Goal: Contribute content: Add original content to the website for others to see

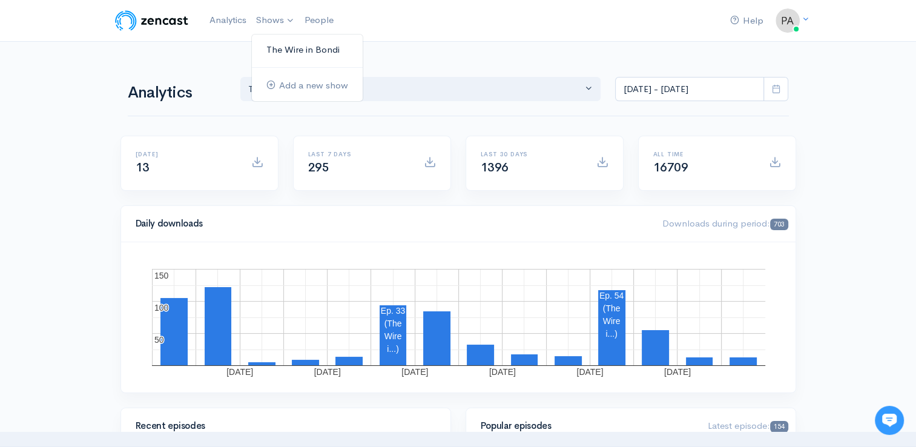
click at [282, 50] on link "The Wire in Bondi" at bounding box center [307, 49] width 111 height 21
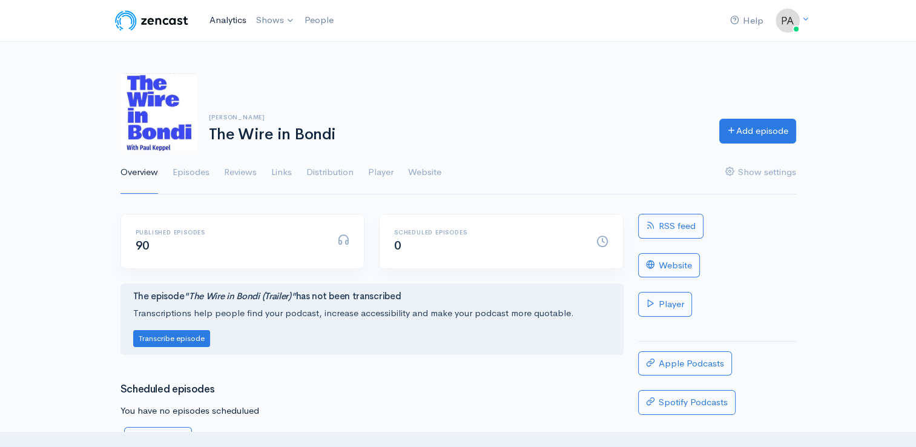
click at [217, 17] on link "Analytics" at bounding box center [228, 20] width 47 height 26
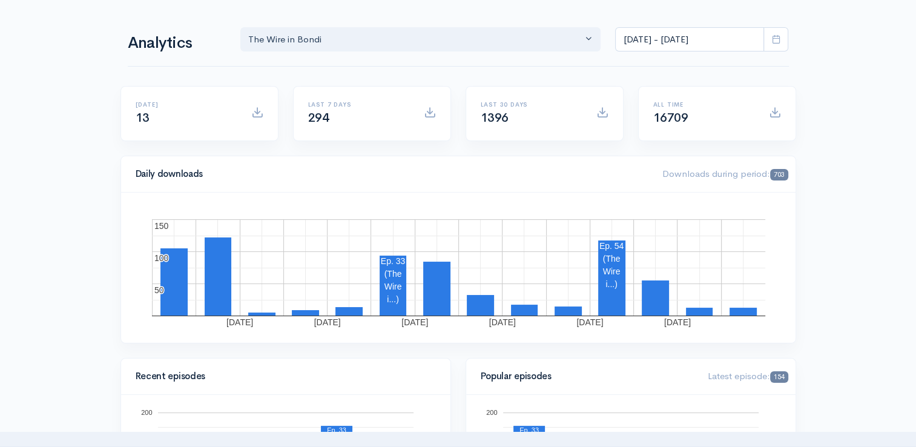
scroll to position [7, 0]
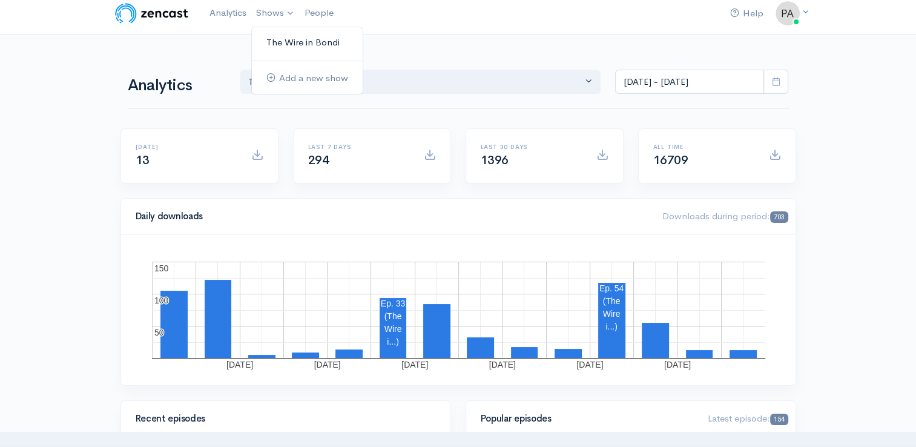
click at [283, 35] on link "The Wire in Bondi" at bounding box center [307, 42] width 111 height 21
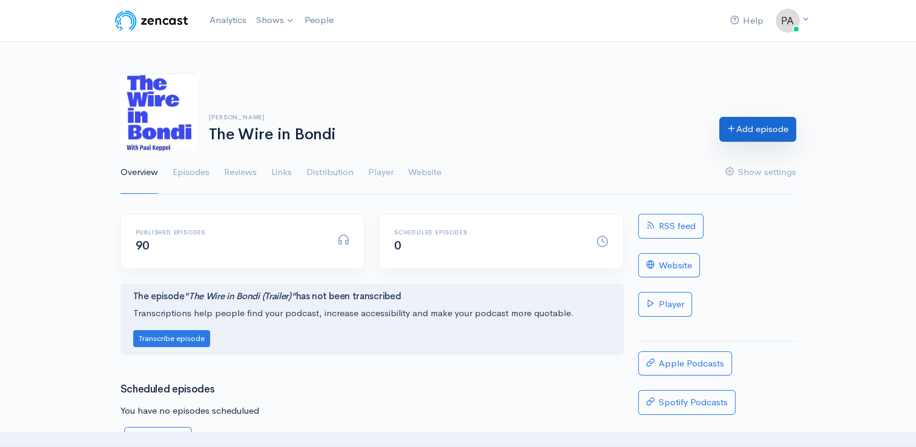
click at [743, 125] on link "Add episode" at bounding box center [757, 129] width 77 height 25
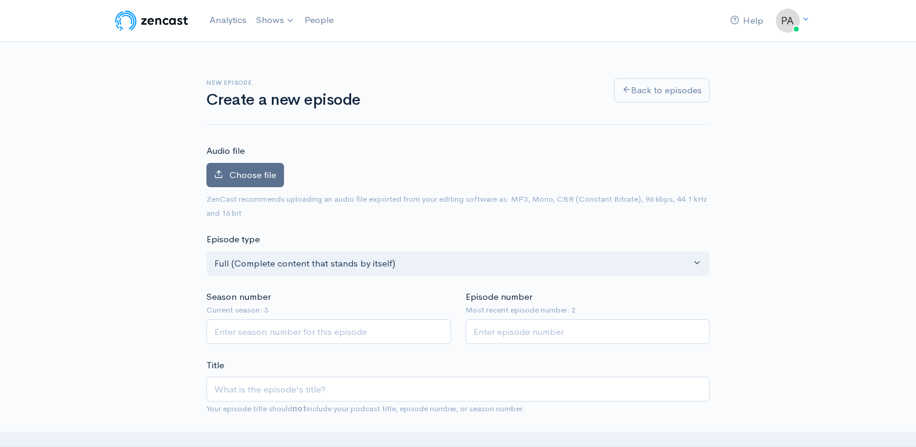
click at [231, 174] on span "Choose file" at bounding box center [252, 174] width 47 height 11
click at [0, 0] on input "Choose file" at bounding box center [0, 0] width 0 height 0
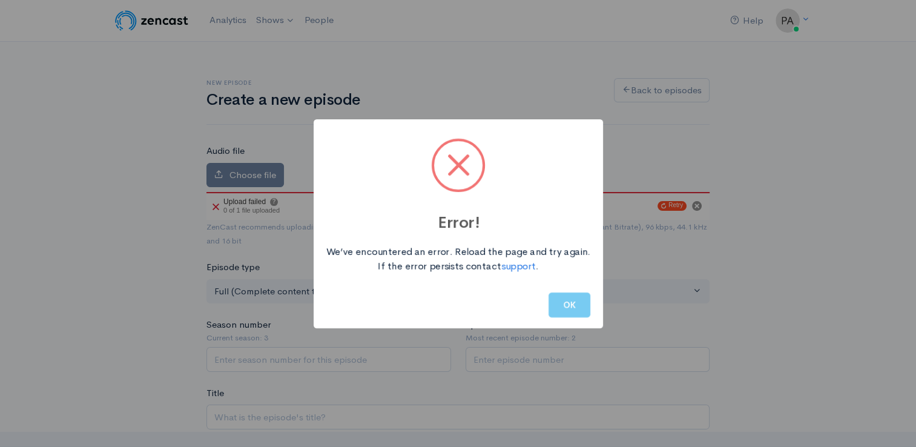
click at [571, 305] on button "OK" at bounding box center [569, 304] width 42 height 25
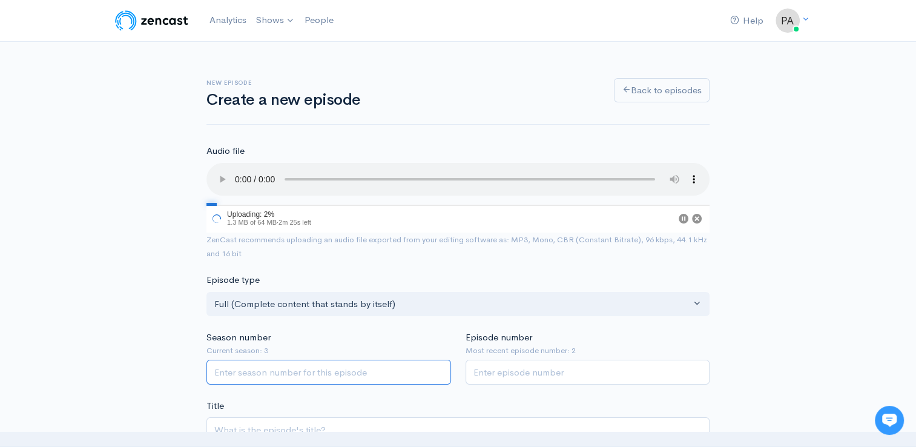
click at [226, 375] on input "Season number" at bounding box center [328, 371] width 244 height 25
type input "2"
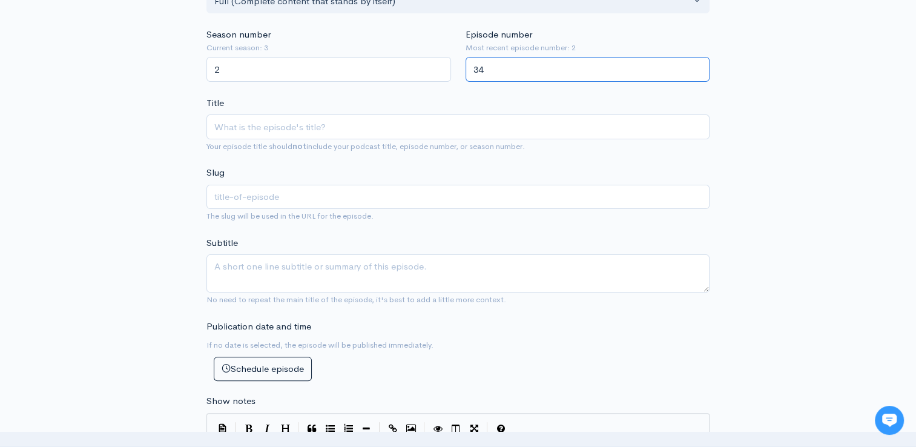
scroll to position [315, 0]
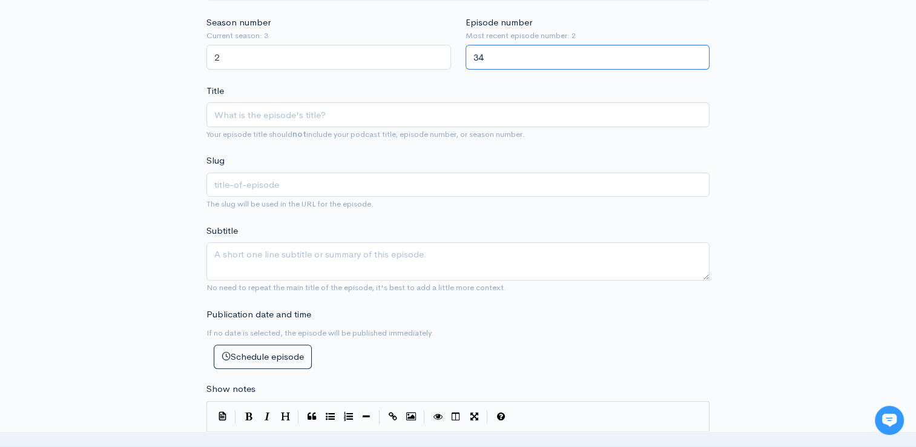
type input "34"
click at [238, 129] on small "Your episode title should not include your podcast title, episode number, or se…" at bounding box center [365, 134] width 318 height 10
click at [230, 122] on input "Title" at bounding box center [457, 114] width 503 height 25
type input "T"
type input "t"
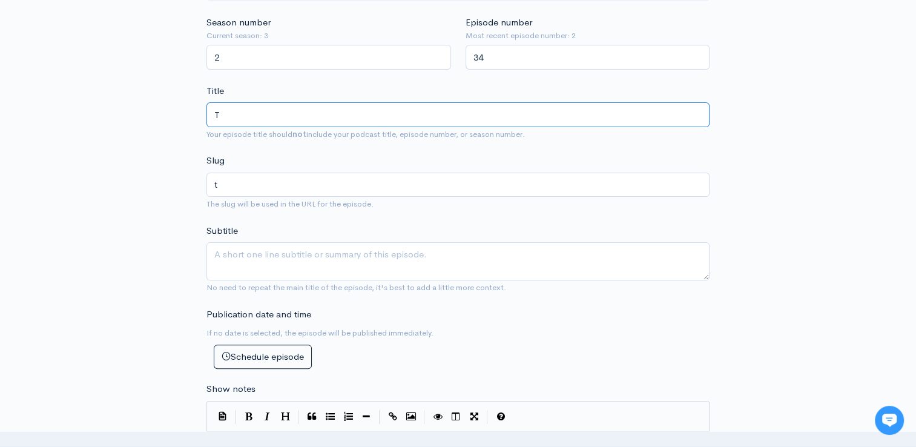
type input "Th"
type input "th"
type input "The"
type input "the"
type input "The W"
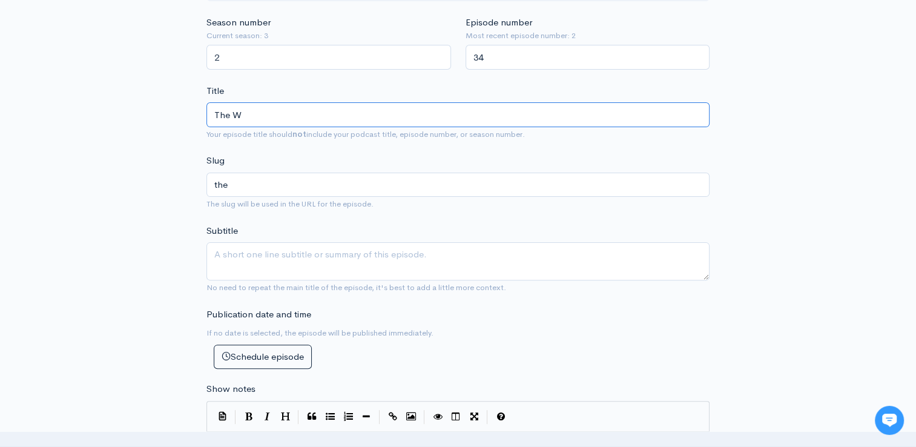
type input "the-w"
type input "The Wir"
type input "the-wir"
type input "The Wire"
type input "the-wire"
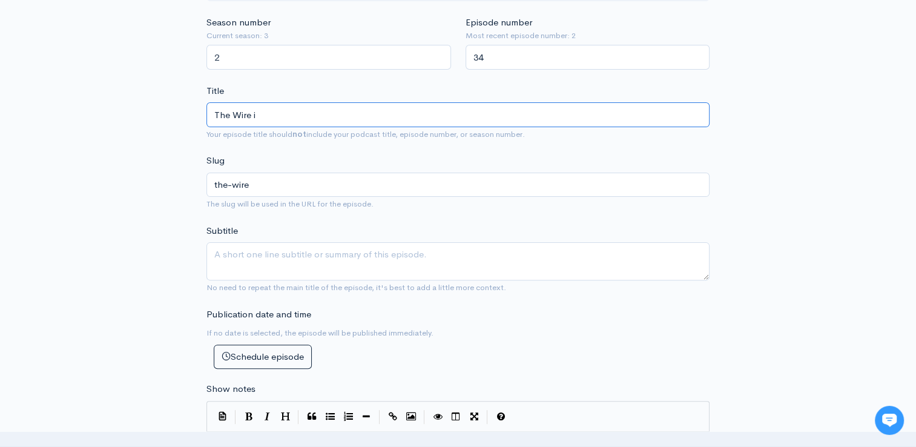
type input "The Wire in"
type input "the-wire-in"
type input "The Wire in B"
type input "the-wire-in-b"
type input "The Wire in Bo"
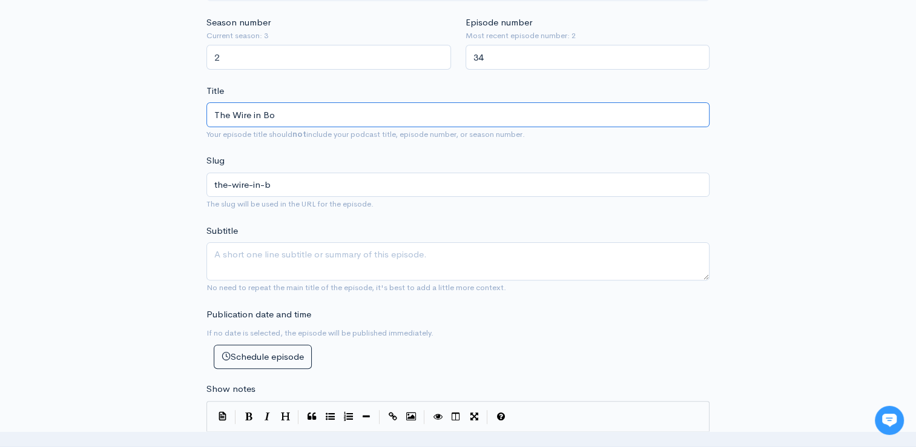
type input "the-wire-in-bo"
type input "The Wire in Bon"
type input "the-wire-in-bon"
type input "The Wire in Bond"
type input "the-wire-in-bond"
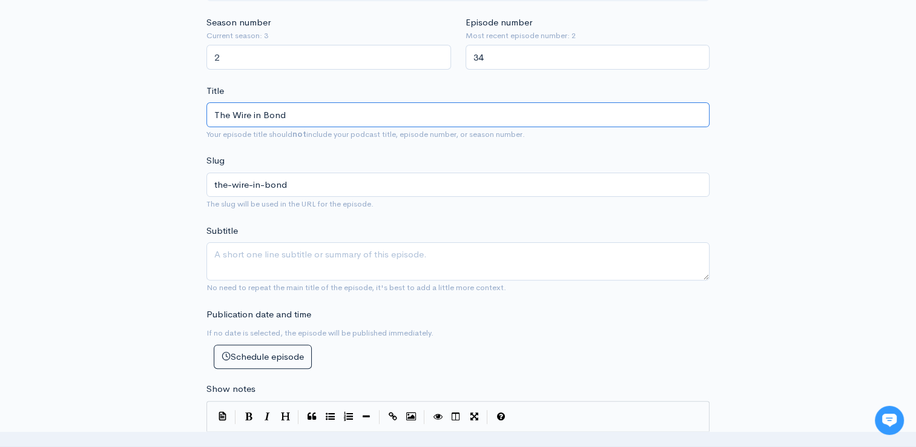
type input "The Wire in Bondi"
type input "the-wire-in-bondi"
type input "The Wire in Bondi - T"
type input "the-wire-in-bondi-t"
type input "The Wire in Bondi - TH"
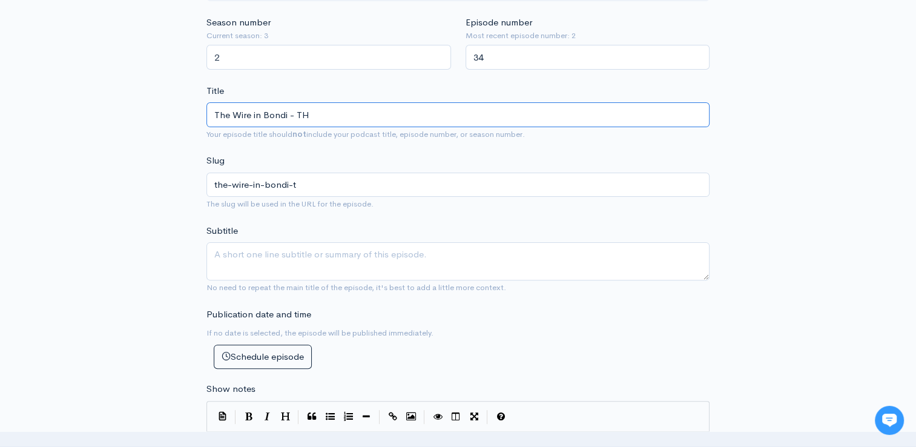
type input "the-wire-in-bondi-th"
type input "The Wire in Bondi - THe"
type input "the-wire-in-bondi-the"
type input "The Wire in Bondi - TH"
type input "the-wire-in-bondi-th"
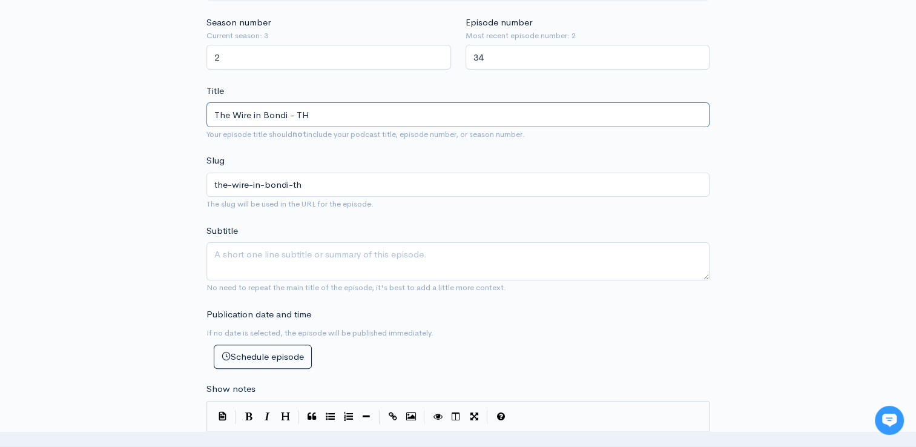
type input "The Wire in Bondi - T"
type input "the-wire-in-bondi-t"
type input "The Wire in Bondi -"
type input "the-wire-in-bondi"
type input "T"
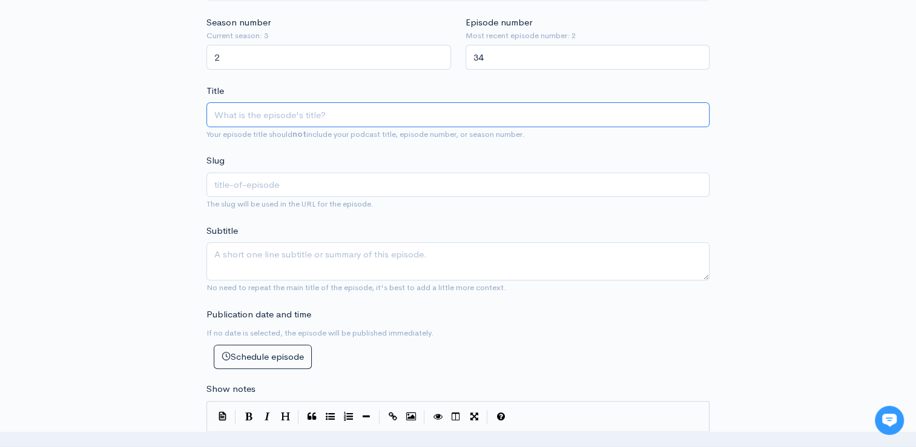
type input "T"
type input "t"
type input "Th"
type input "th"
type input "The"
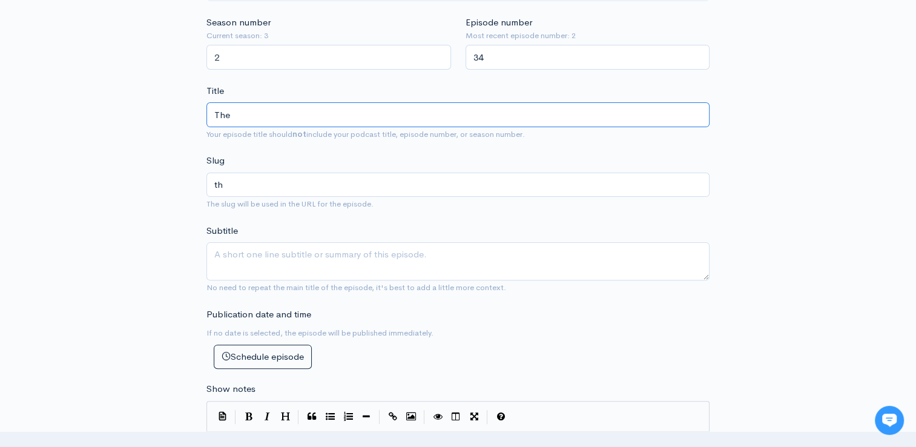
type input "the"
type input "The F"
type input "the-f"
type input "The Fan"
type input "the-fan"
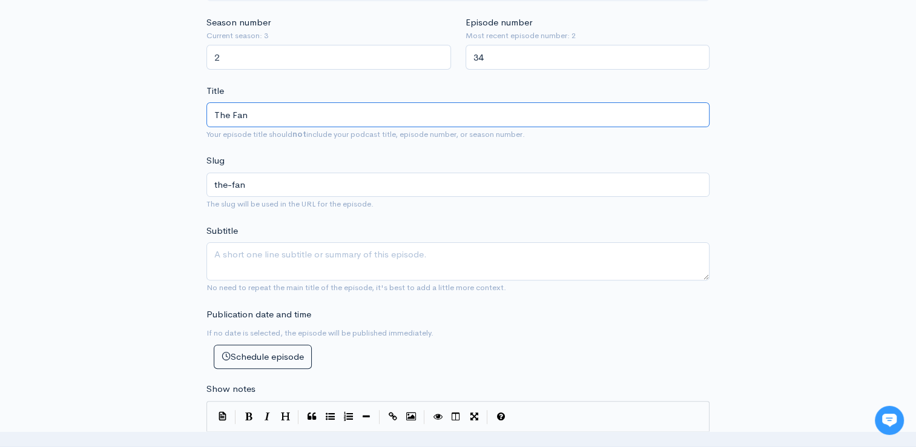
type input "The Fan D"
type input "the-fan-d"
type input "The Fan De"
type input "the-fan-de"
type input "The Fan Deba"
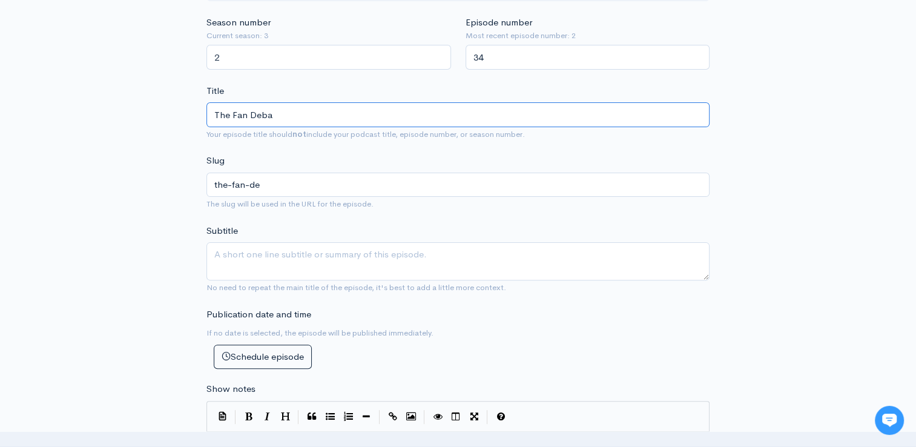
type input "the-fan-deba"
type input "The Fan Debat"
type input "the-fan-debat"
type input "The Fan Debate"
type input "the-fan-debate"
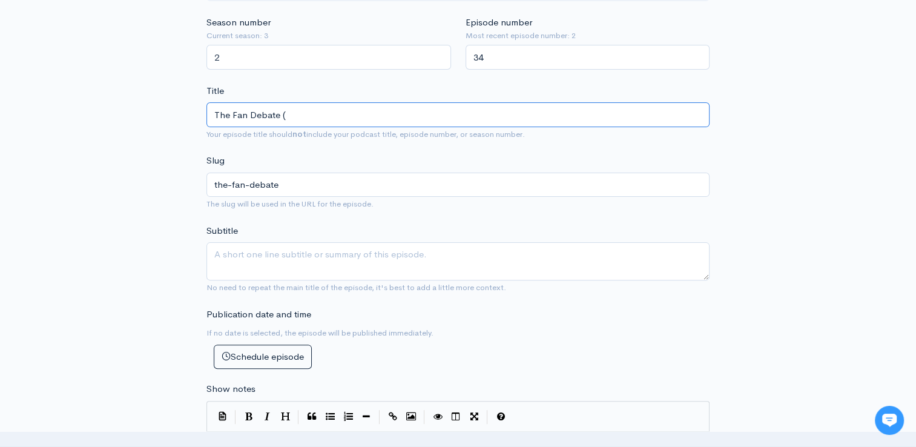
type input "The Fan Debate (W"
type input "the-fan-debate-w"
type input "The Fan Debate (Wa"
type input "the-fan-debate-wa"
type input "The Fan Debate (War"
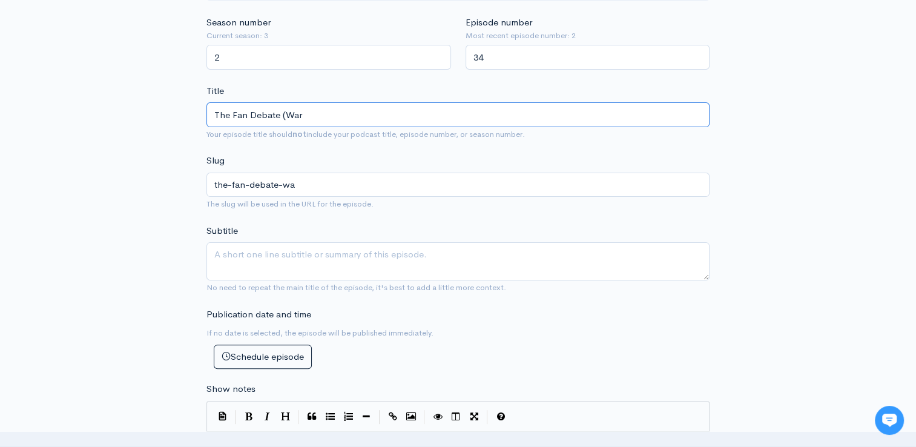
type input "the-fan-debate-war"
type input "The Fan Debate (Warr"
type input "the-fan-debate-warr"
type input "The Fan Debate (War"
type input "the-fan-debate-war"
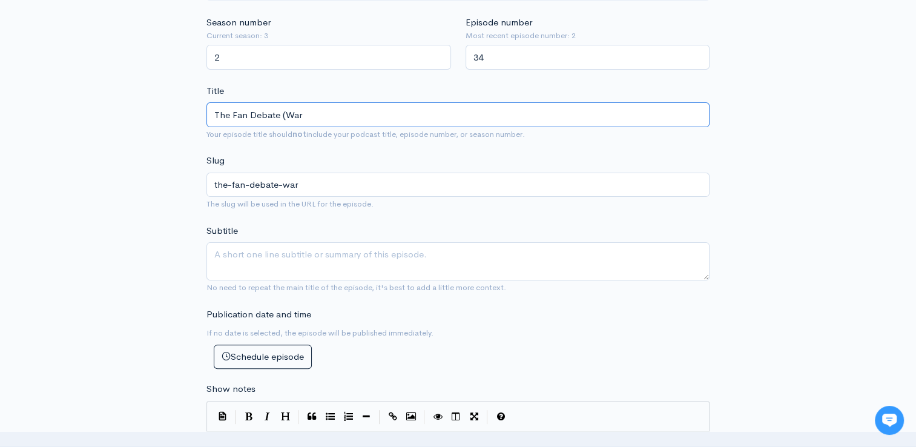
type input "The Fan Debate (Wa"
type input "the-fan-debate-wa"
type input "The Fan Debate (W"
type input "the-fan-debate-w"
type input "The Fan Debate ("
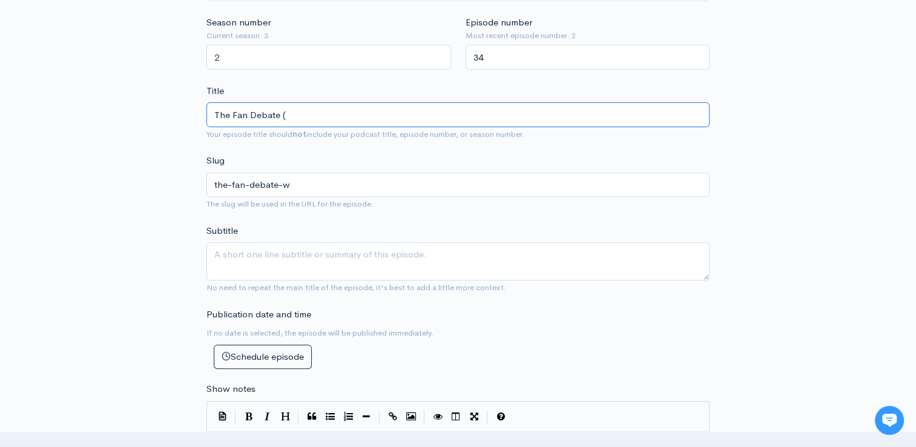
type input "the-fan-debate"
type input "The Fan Debate (K"
type input "the-fan-debate-k"
type input "The Fan Debate ("
type input "the-fan-debate"
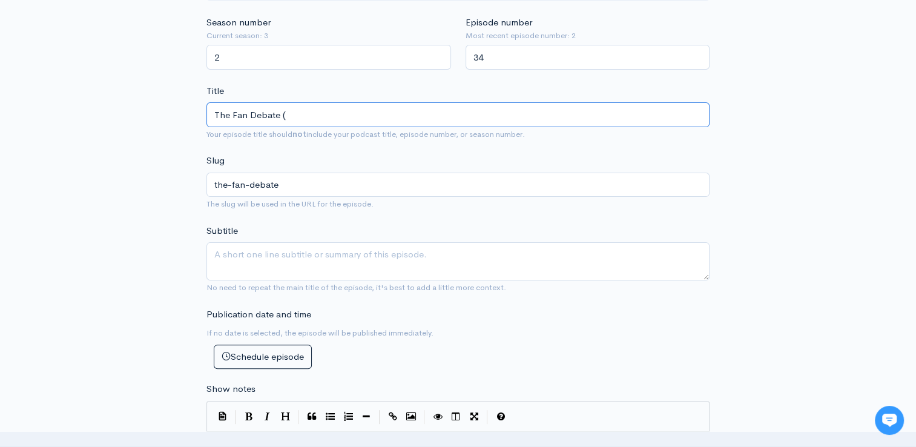
type input "The Fan Debate (h"
type input "the-fan-debate-h"
type input "The Fan Debate ("
type input "the-fan-debate"
type input "The Fan Debate (H"
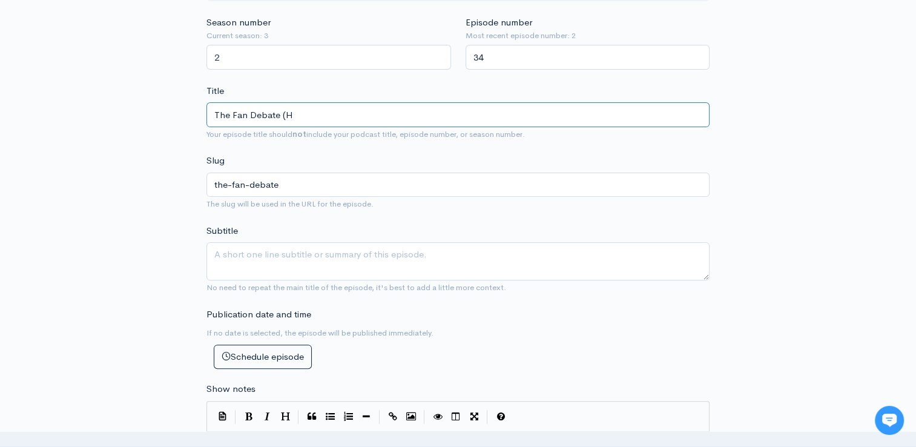
type input "the-fan-debate-h"
type input "The Fan Debate (Hu"
type input "the-fan-debate-hu"
type input "The Fan Debate (Hul"
type input "the-fan-debate-hul"
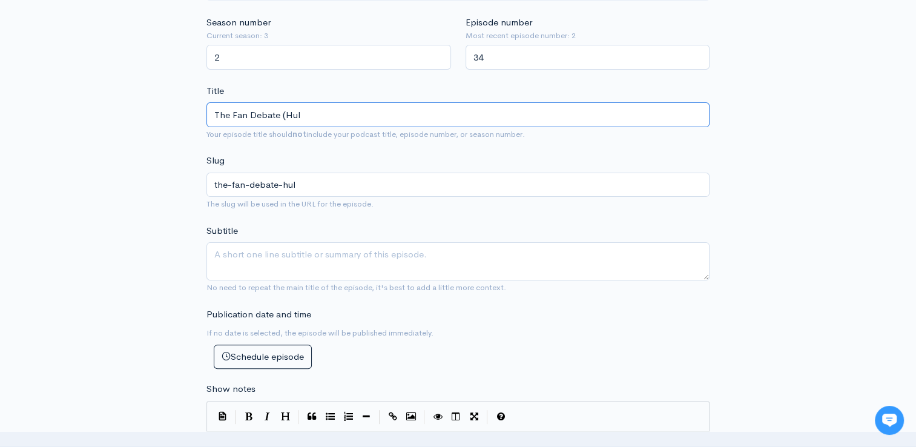
type input "The Fan Debate (Hull"
type input "the-fan-debate-hull"
type input "The Fan Debate (Hull K"
type input "the-fan-debate-hull-k"
type input "The Fan Debate (Hull KR"
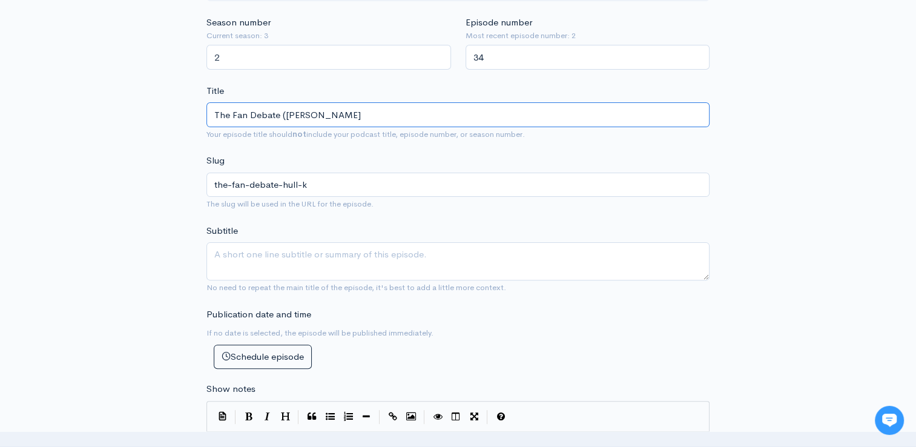
type input "the-fan-debate-hull-kr"
type input "The Fan Debate (Hull KR V"
type input "the-fan-debate-hull-kr-v"
type input "The Fan Debate (Hull KR Vs"
type input "the-fan-debate-hull-kr-vs"
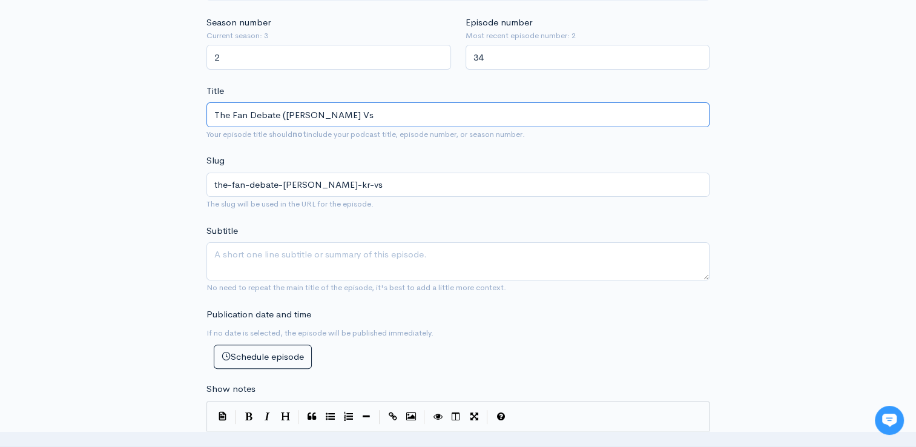
type input "The Fan Debate (Hull KR V"
type input "the-fan-debate-hull-kr-v"
type input "The Fan Debate (Hull KR vs"
type input "the-fan-debate-hull-kr-vs"
type input "The Fan Debate (Hull KR vs W"
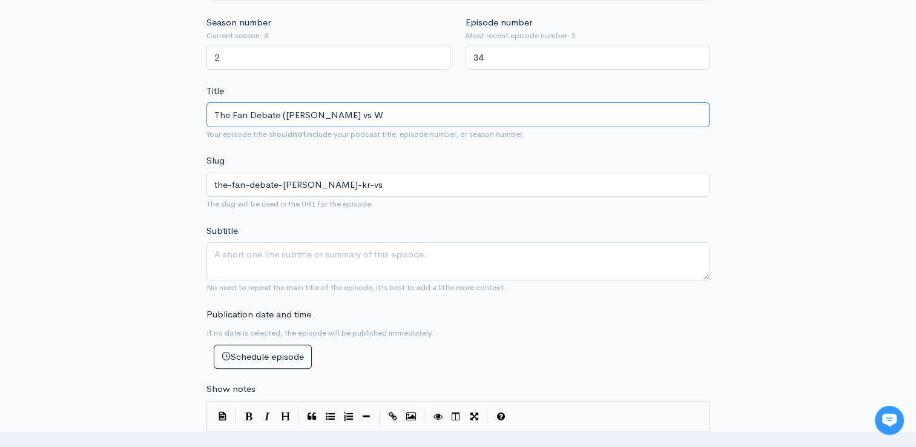
type input "the-fan-debate-hull-kr-vs-w"
type input "The Fan Debate (Hull KR vs WA"
type input "the-fan-debate-hull-kr-vs-wa"
type input "The Fan Debate (Hull KR vs WAr"
type input "the-fan-debate-hull-kr-vs-war"
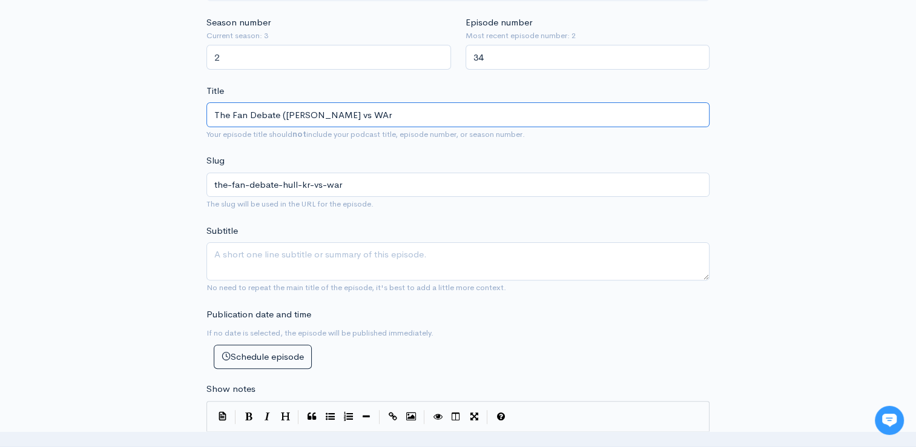
type input "The Fan Debate (Hull KR vs WArr"
type input "the-fan-debate-hull-kr-vs-warr"
type input "The Fan Debate (Hull KR vs WArri"
type input "the-fan-debate-hull-kr-vs-warri"
type input "The Fan Debate (Hull KR vs WArrin"
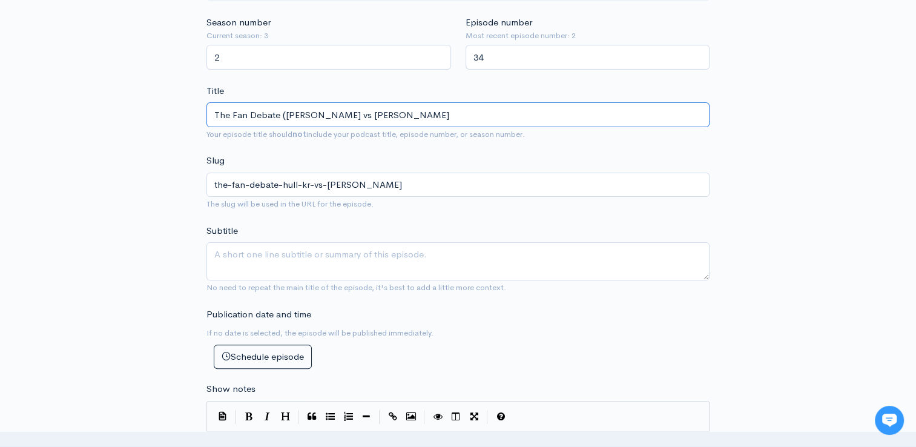
type input "the-fan-debate-hull-kr-vs-warrin"
type input "The Fan Debate (Hull KR vs WArri"
type input "the-fan-debate-hull-kr-vs-warri"
type input "The Fan Debate (Hull KR vs WArr"
type input "the-fan-debate-hull-kr-vs-warr"
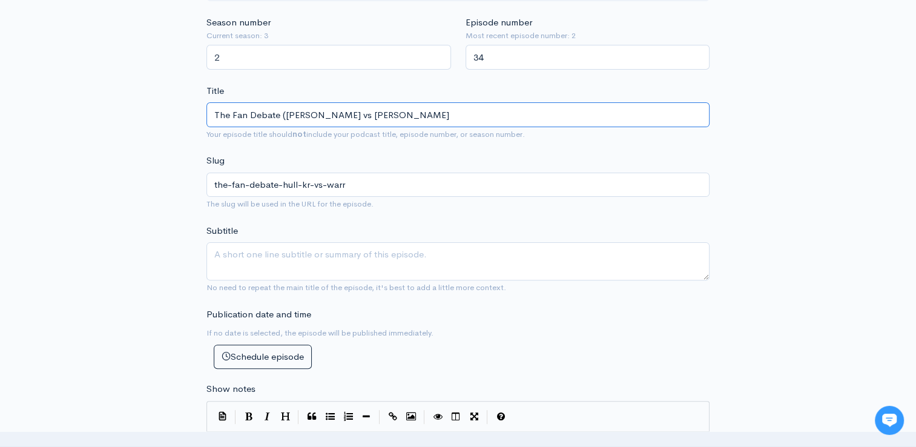
type input "The Fan Debate (Hull KR vs WAr"
type input "the-fan-debate-hull-kr-vs-war"
type input "The Fan Debate (Hull KR vs WA"
type input "the-fan-debate-hull-kr-vs-wa"
type input "The Fan Debate (Hull KR vs War"
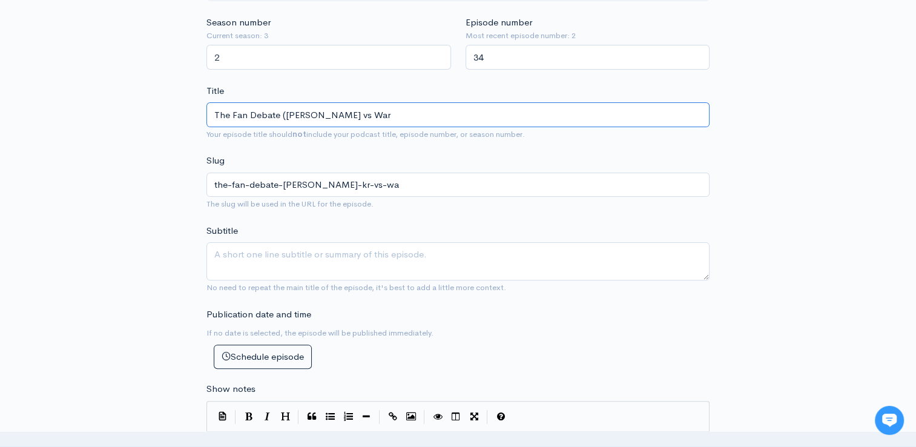
type input "the-fan-debate-hull-kr-vs-war"
type input "The Fan Debate (Hull KR vs Warri"
type input "the-fan-debate-hull-kr-vs-warri"
type input "The Fan Debate (Hull KR vs Warring"
type input "the-fan-debate-hull-kr-vs-warring"
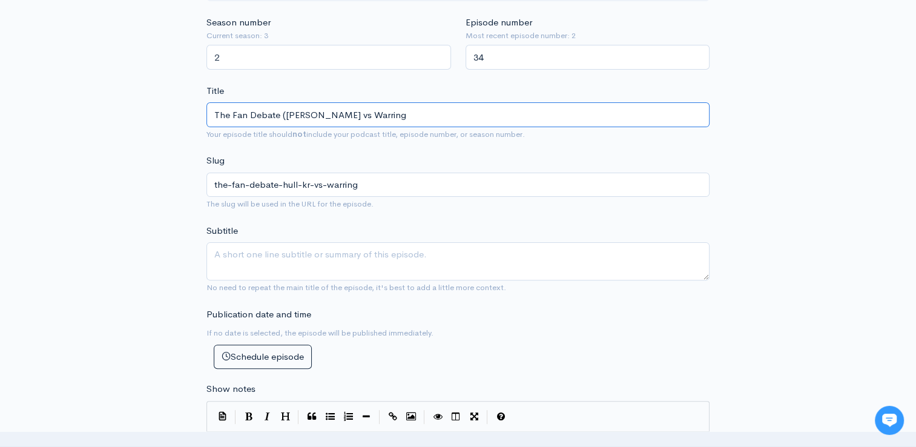
type input "The Fan Debate (Hull KR vs Warringt"
type input "the-fan-debate-hull-kr-vs-warringt"
type input "The Fan Debate (Hull KR vs Warrington"
type input "the-fan-debate-hull-kr-vs-warrington"
type input "The Fan Debate (Hull KR vs Warrington P"
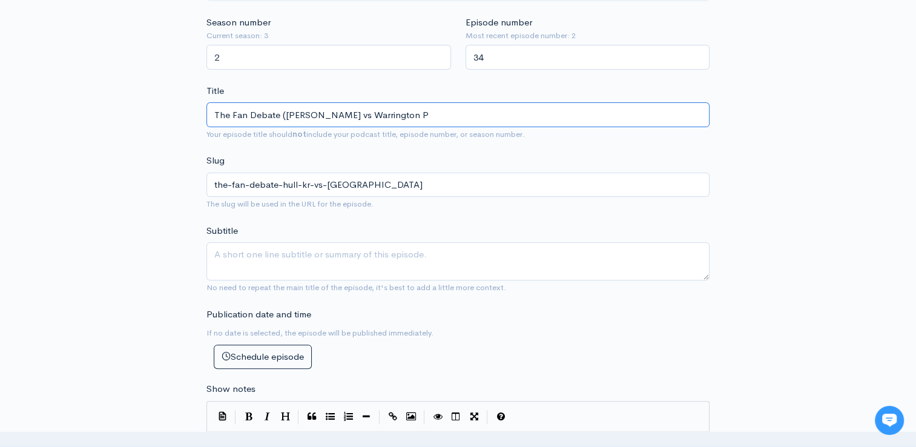
type input "the-fan-debate-hull-kr-vs-warrington-p"
type input "The Fan Debate (Hull KR vs Warrington Pr"
type input "the-fan-debate-hull-kr-vs-warrington-pr"
type input "The Fan Debate (Hull KR vs Warrington Pre"
type input "the-fan-debate-hull-kr-vs-warrington-pre"
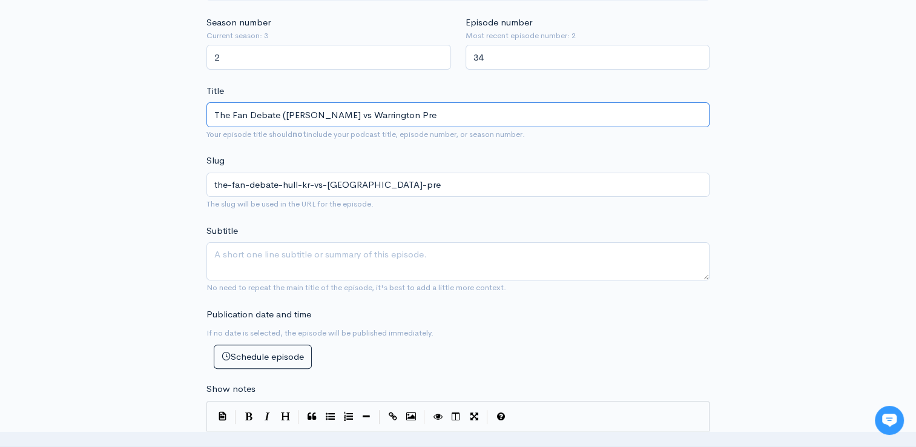
type input "The Fan Debate (Hull KR vs Warrington Prev"
type input "the-fan-debate-hull-kr-vs-warrington-prev"
type input "The Fan Debate (Hull KR vs Warrington Previ"
type input "the-fan-debate-hull-kr-vs-warrington-previ"
type input "The Fan Debate (Hull KR vs Warrington Previe"
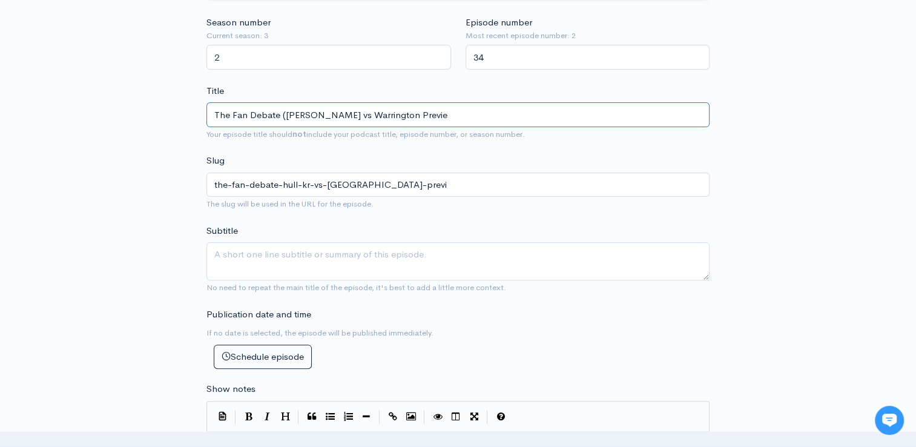
type input "the-fan-debate-hull-kr-vs-warrington-previe"
type input "The Fan Debate (Hull KR vs Warrington Preview"
type input "the-fan-debate-hull-kr-vs-warrington-preview"
type input "The Fan Debate (Hull KR vs Warrington Preview)"
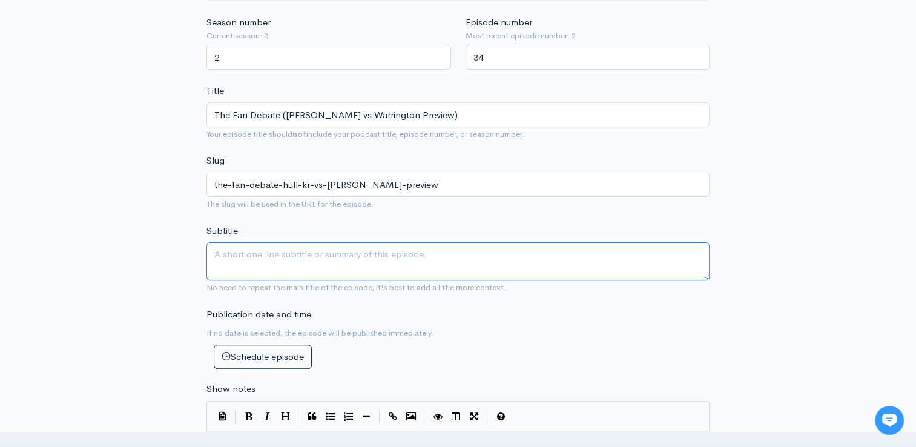
click at [267, 247] on textarea "Subtitle" at bounding box center [457, 261] width 503 height 38
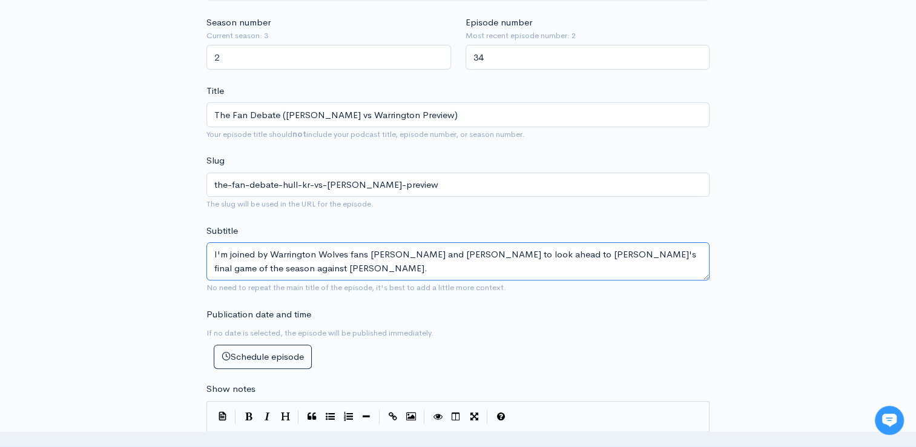
drag, startPoint x: 252, startPoint y: 269, endPoint x: 148, endPoint y: 205, distance: 122.6
click at [148, 205] on div "New episode Create a new episode Back to episodes Audio file 77 Uploading: 77% …" at bounding box center [458, 381] width 690 height 1309
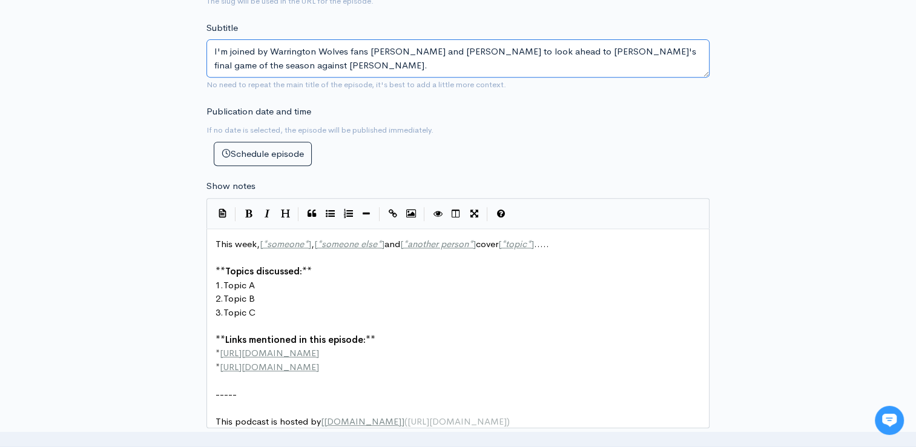
scroll to position [661, 0]
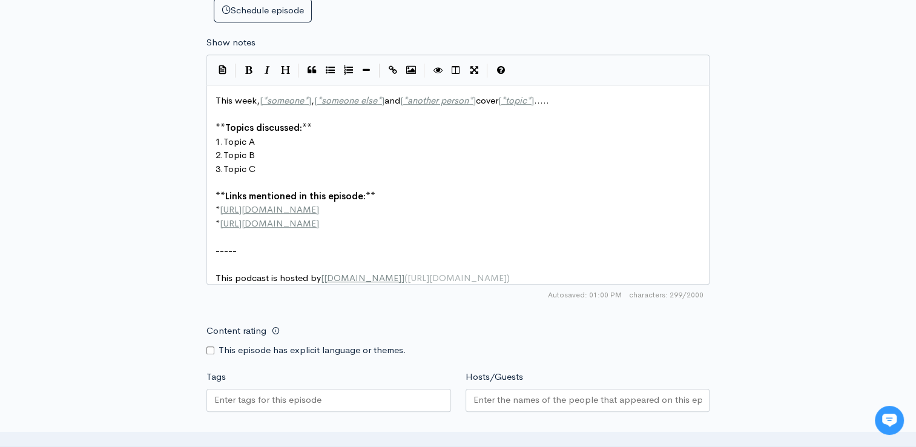
type textarea "I'm joined by Warrington Wolves fans Charlie and Kelan to look ahead to Warring…"
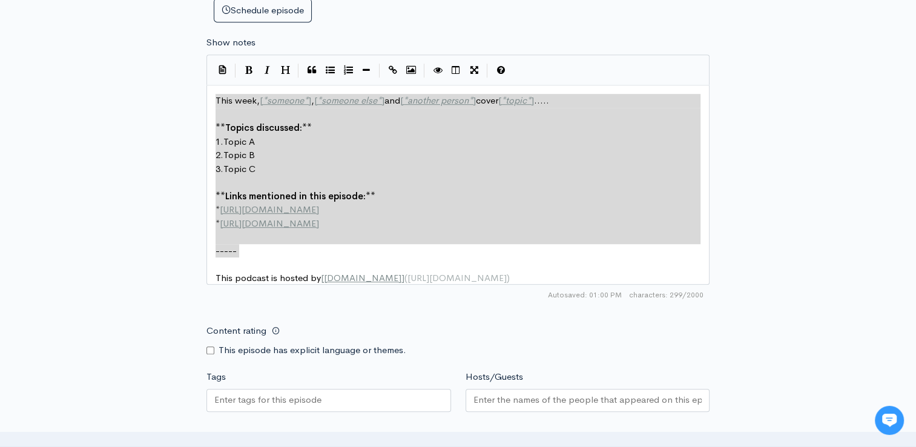
type textarea "his week, [*someone*], [*someone else*] and [*another person*] cover [*topic*].…"
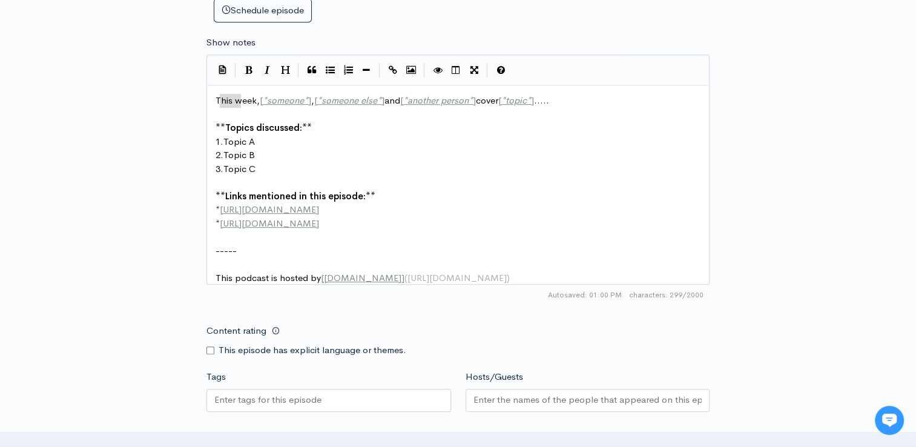
type textarea "his week"
drag, startPoint x: 220, startPoint y: 93, endPoint x: 254, endPoint y: 103, distance: 36.0
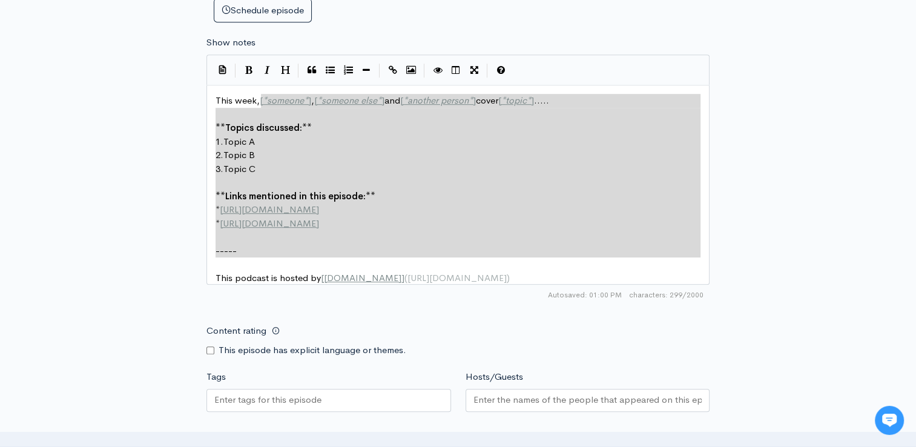
type textarea "[*someone*], [*someone else*] and [*another person*] cover [*topic*]..... **Top…"
drag, startPoint x: 255, startPoint y: 257, endPoint x: 259, endPoint y: 98, distance: 159.2
paste textarea
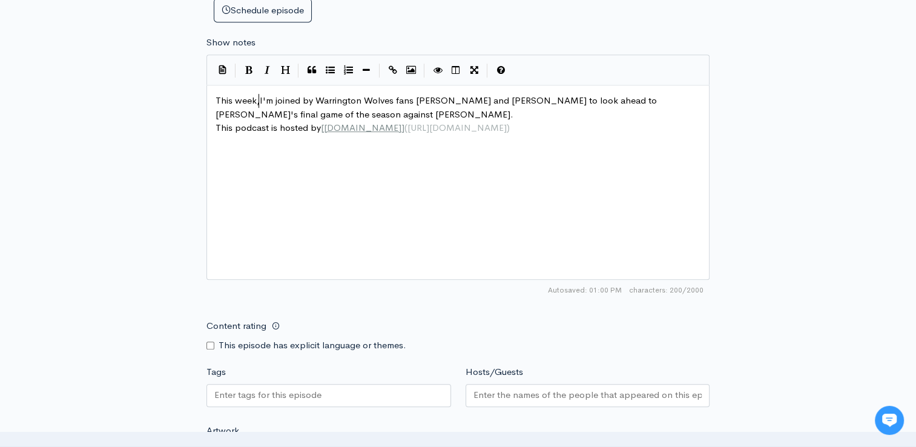
click at [257, 94] on span "This week,I'm joined by Warrington Wolves fans Charlie and Kelan to look ahead …" at bounding box center [437, 106] width 444 height 25
click at [327, 115] on pre "This week, I'm joined by Warrington Wolves fans Charlie and Kelan to look ahead…" at bounding box center [462, 107] width 499 height 27
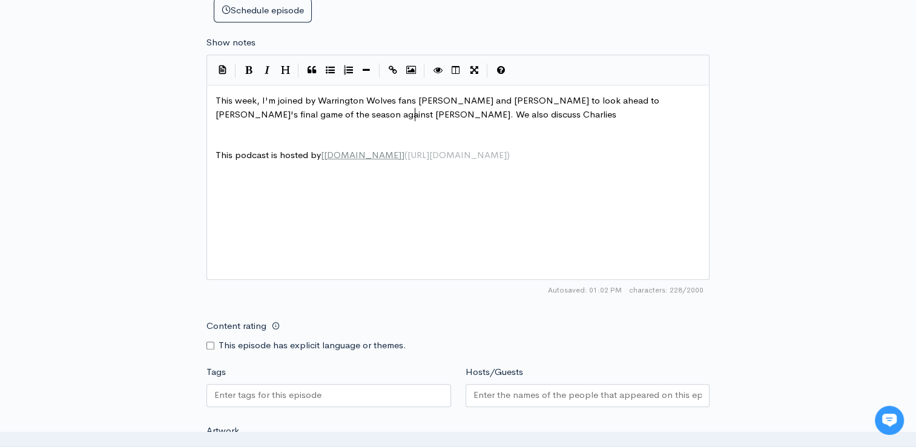
type textarea "We also discuss Charlies"
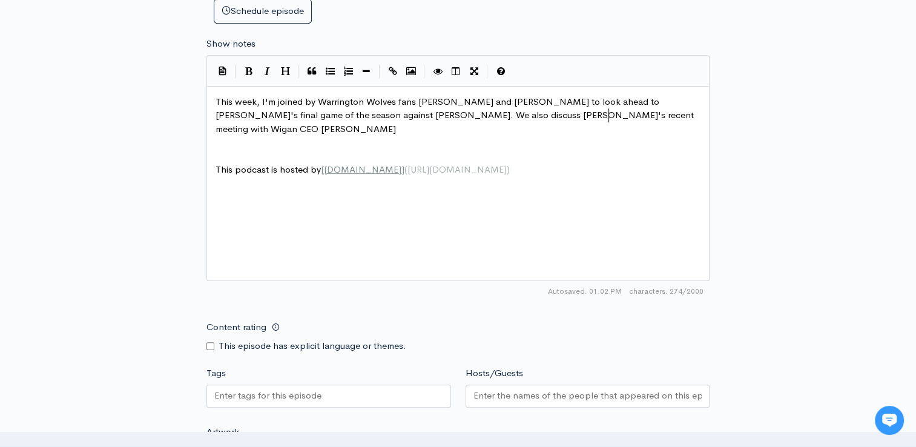
scroll to position [5, 199]
type textarea "'s recent meeting with Wigan CEO Kris Radlinski and the differencde bwt"
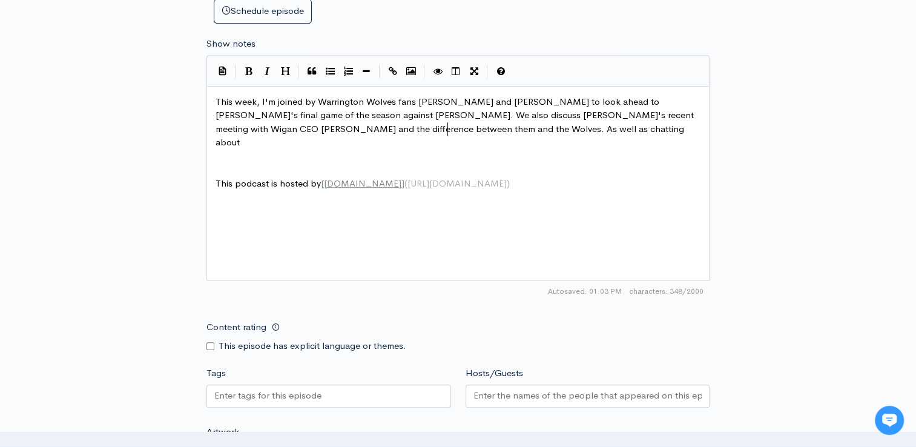
type textarea "e between them and the Wolves. As well as chatting aboutt"
type textarea "the su"
type textarea "quad for the game agaisnt"
type textarea "ns"
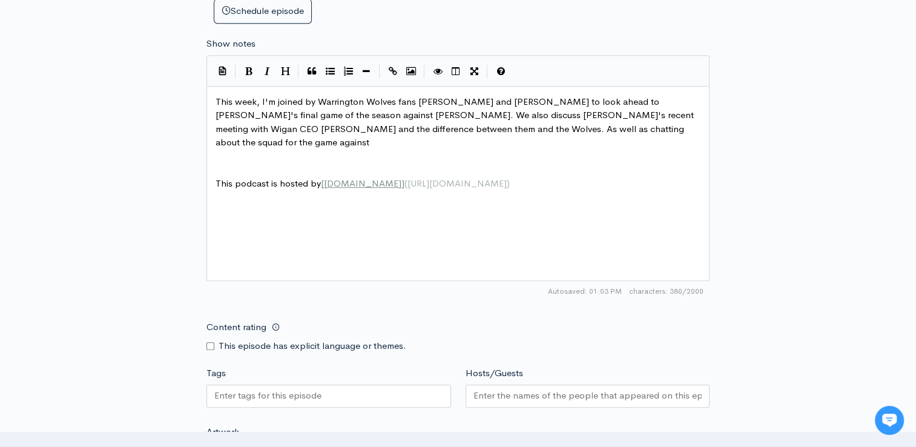
type textarea "inst K"
type textarea "out the frecent"
type textarea "statement taht c"
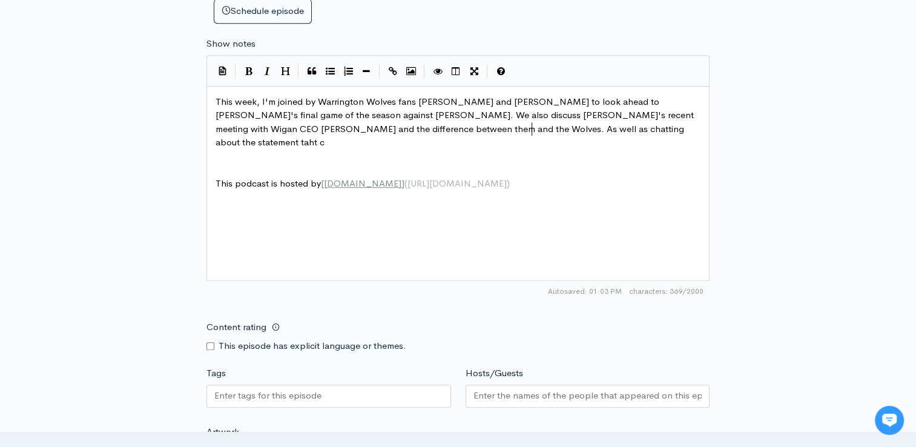
scroll to position [5, 65]
type textarea "hat came fr"
type textarea "our from Stuart Middleton in regars to Sam Burgess,"
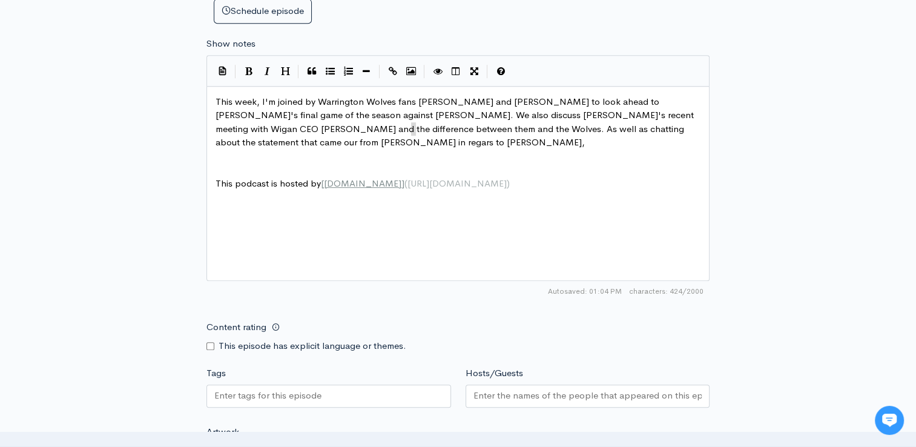
type textarea "in"
drag, startPoint x: 419, startPoint y: 127, endPoint x: 347, endPoint y: 128, distance: 71.4
type textarea "w"
type textarea "We cht"
type textarea "at"
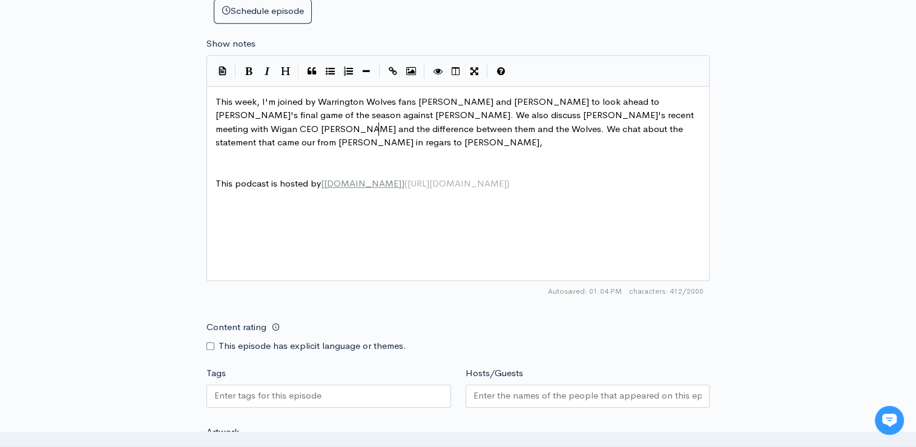
scroll to position [5, 7]
click at [308, 153] on pre "​" at bounding box center [462, 156] width 499 height 14
click at [292, 149] on pre "​" at bounding box center [462, 156] width 499 height 14
click at [281, 142] on pre "This week, I'm joined by Warrington Wolves fans Charlie and Kelan to look ahead…" at bounding box center [462, 122] width 499 height 54
click at [651, 127] on span "This week, I'm joined by Warrington Wolves fans Charlie and Kelan to look ahead…" at bounding box center [455, 122] width 480 height 53
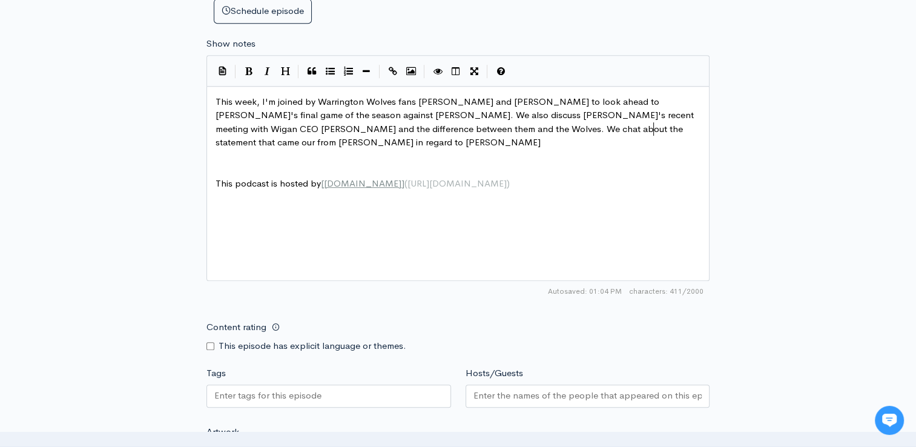
type textarea "ds"
click at [259, 149] on pre "​" at bounding box center [462, 156] width 499 height 14
type textarea "and disuc"
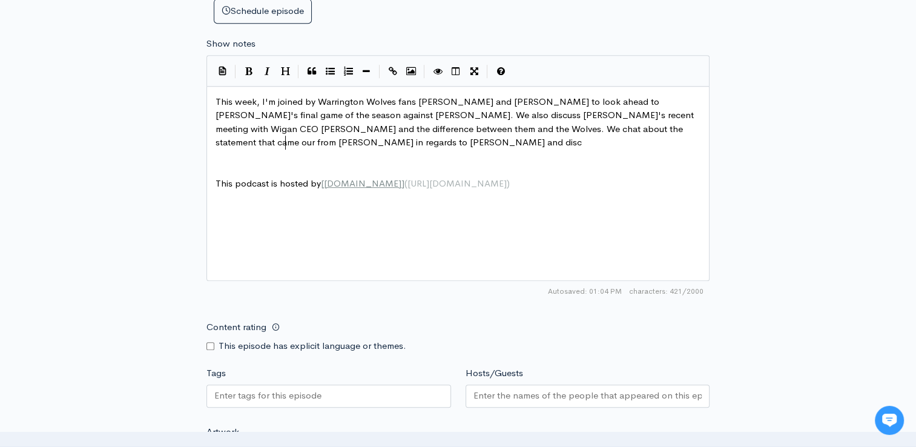
type textarea "cs"
type textarea "uss what we"
type textarea "our hopes for next season."
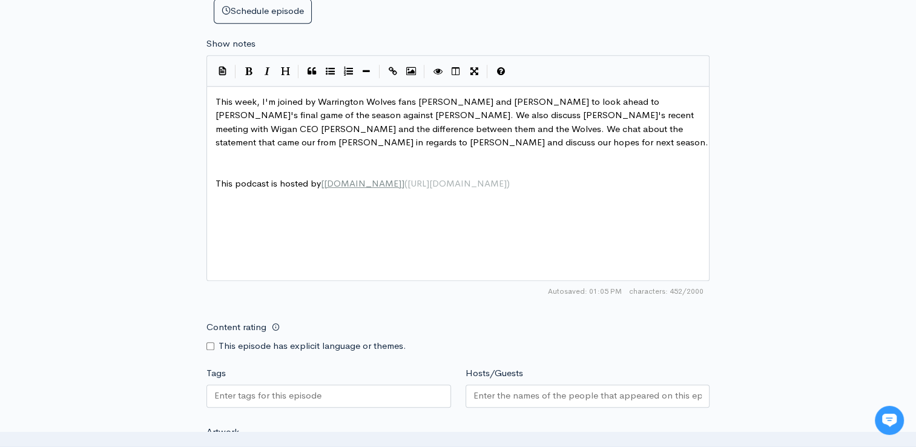
click at [518, 127] on span "This week, I'm joined by Warrington Wolves fans Charlie and Kelan to look ahead…" at bounding box center [461, 122] width 493 height 53
click at [520, 127] on span "This week, I'm joined by Warrington Wolves fans Charlie and Kelan to look ahead…" at bounding box center [461, 122] width 493 height 53
type textarea "]"
type textarea "t"
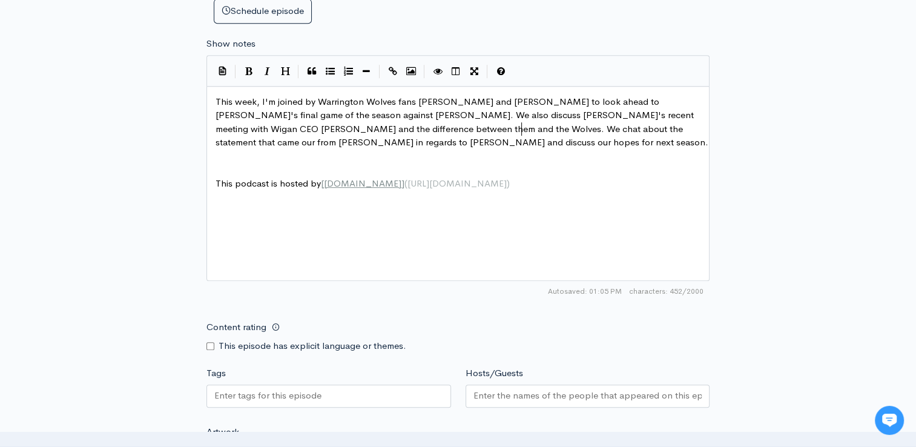
type textarea "t"
click at [547, 123] on span "This week, I'm joined by Warrington Wolves fans Charlie and Kelan to look ahead…" at bounding box center [461, 122] width 493 height 53
click at [540, 125] on span "This week, I'm joined by Warrington Wolves fans Charlie and Kelan to look ahead…" at bounding box center [461, 122] width 493 height 53
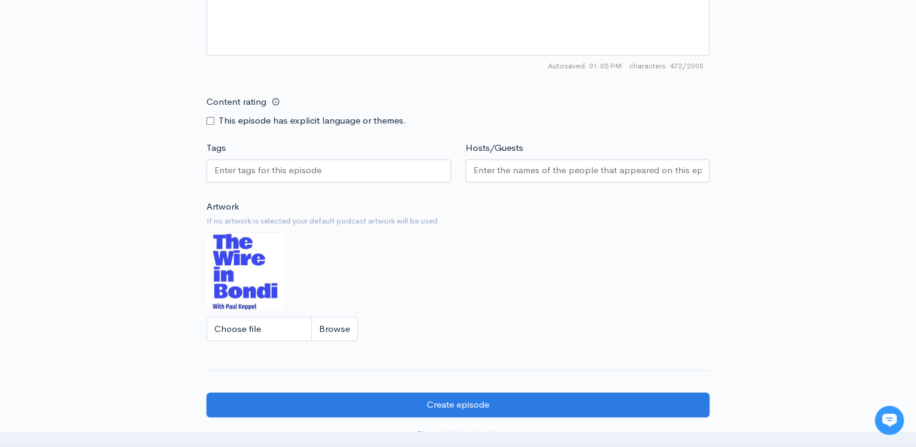
scroll to position [931, 0]
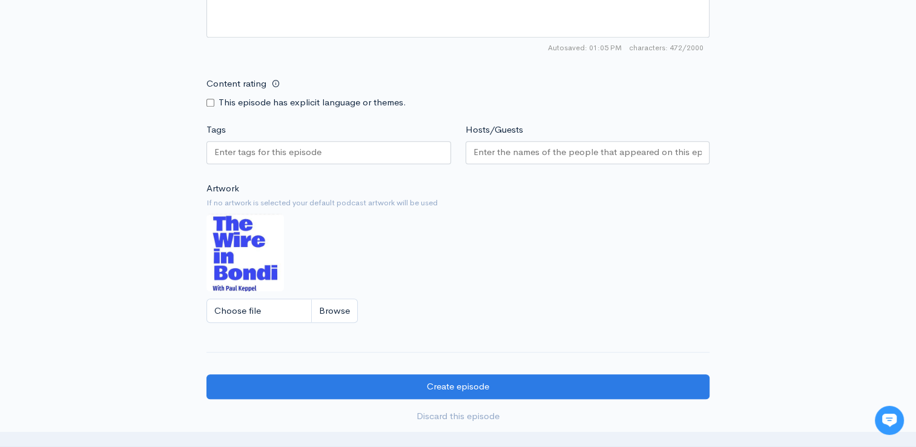
type textarea "Warrington Chairman"
click at [310, 159] on div at bounding box center [328, 152] width 244 height 23
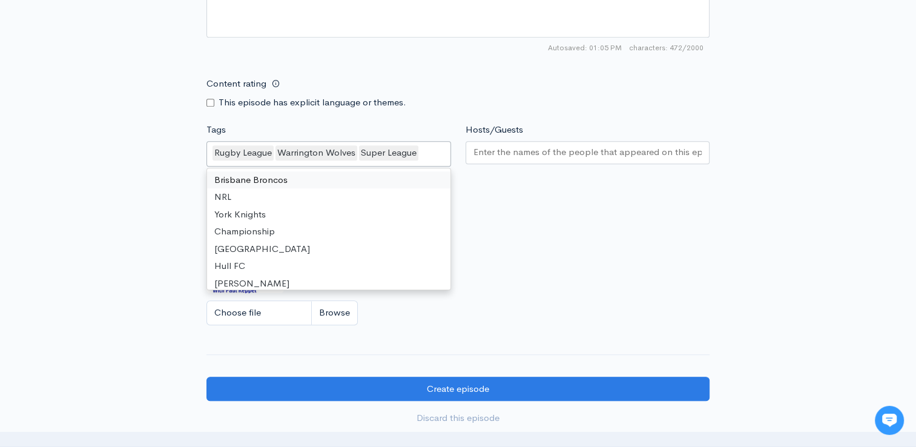
click at [487, 161] on div at bounding box center [587, 152] width 244 height 23
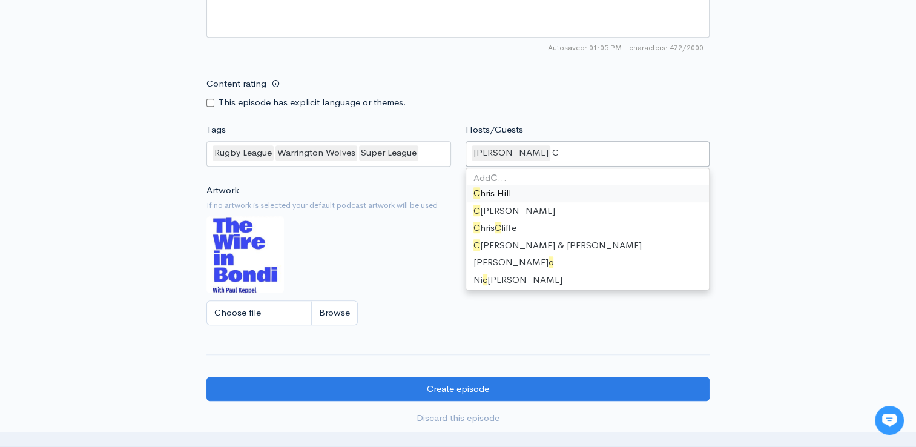
type input "Ch"
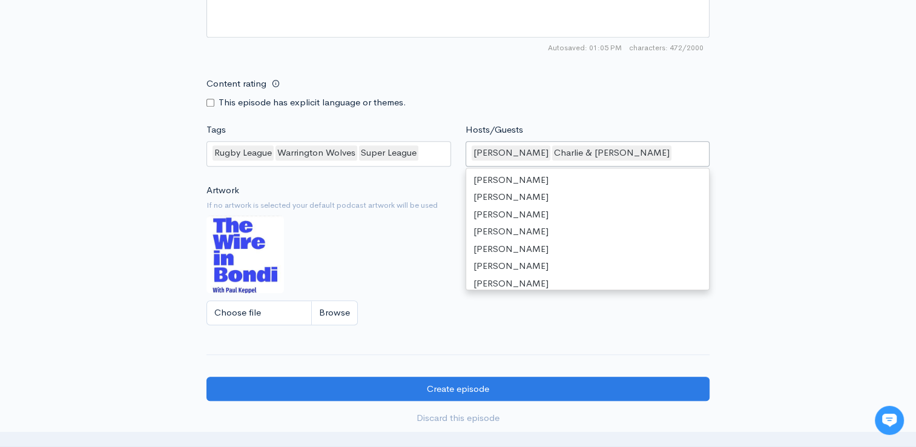
scroll to position [1009, 0]
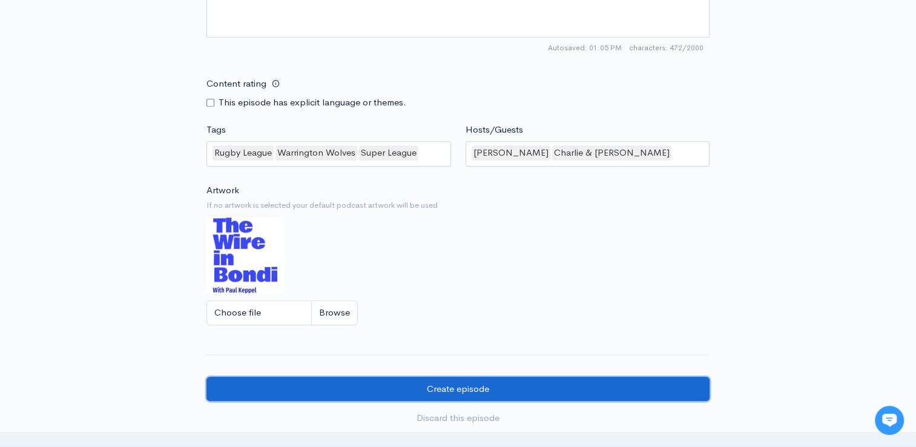
click at [503, 384] on input "Create episode" at bounding box center [457, 388] width 503 height 25
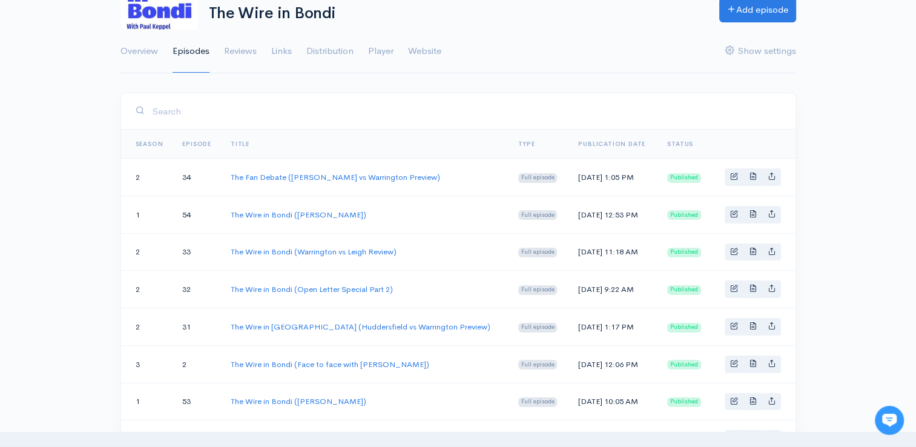
scroll to position [91, 0]
